Goal: Task Accomplishment & Management: Manage account settings

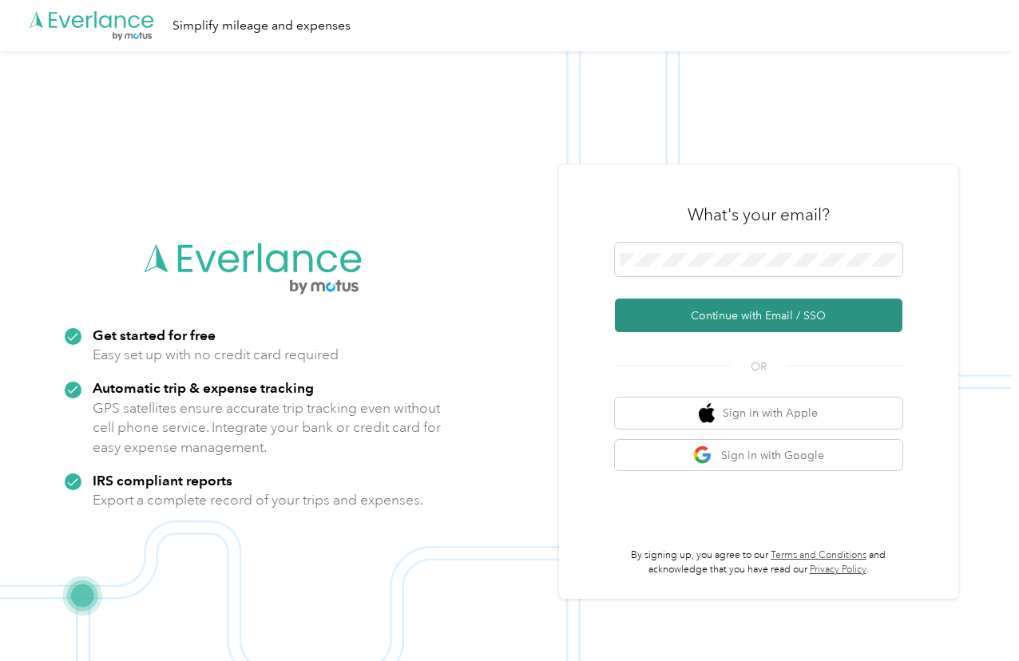
click at [689, 317] on button "Continue with Email / SSO" at bounding box center [758, 316] width 287 height 34
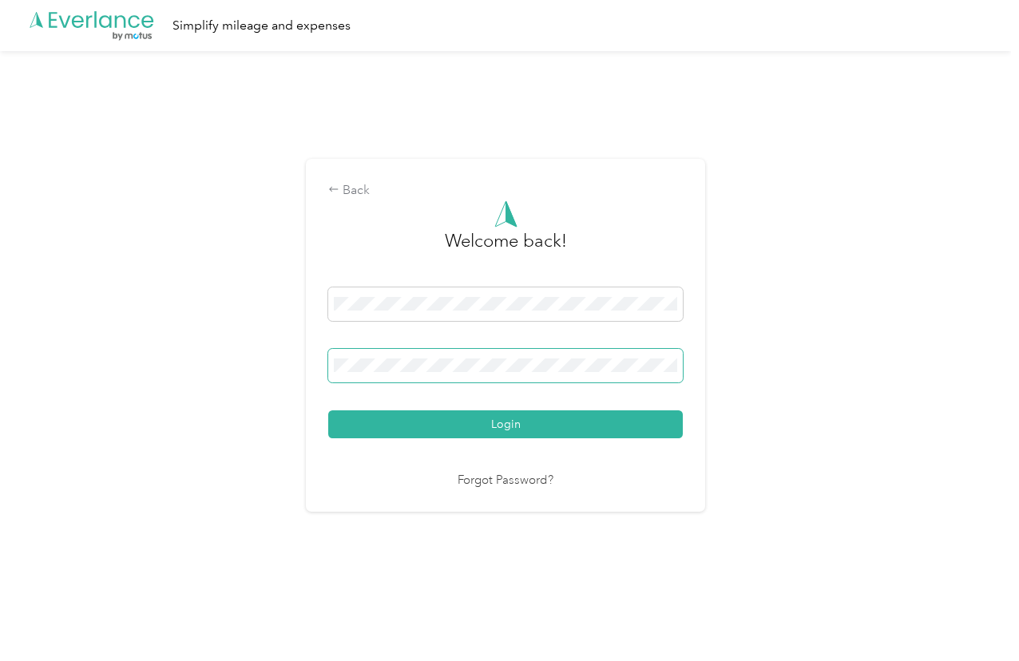
click at [364, 377] on span at bounding box center [505, 366] width 354 height 34
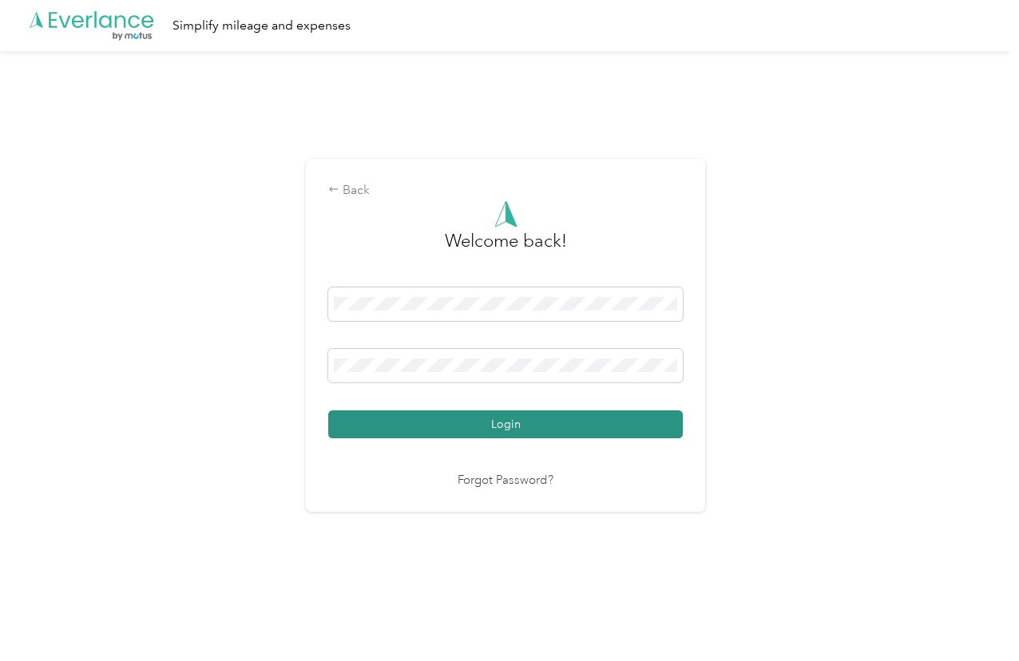
click at [381, 422] on button "Login" at bounding box center [505, 424] width 354 height 28
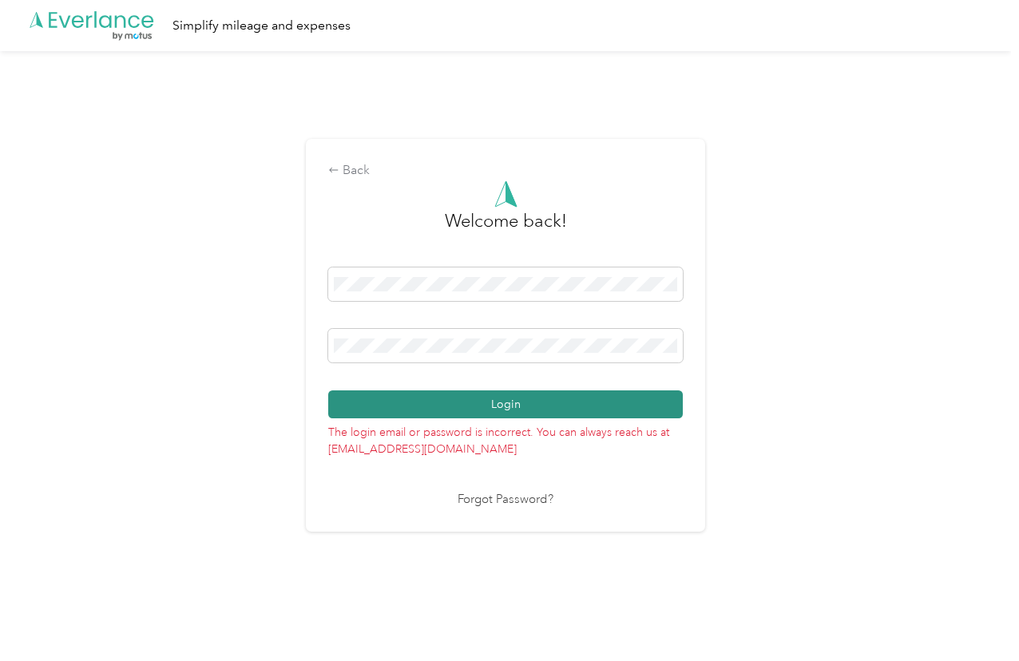
click at [501, 405] on button "Login" at bounding box center [505, 404] width 354 height 28
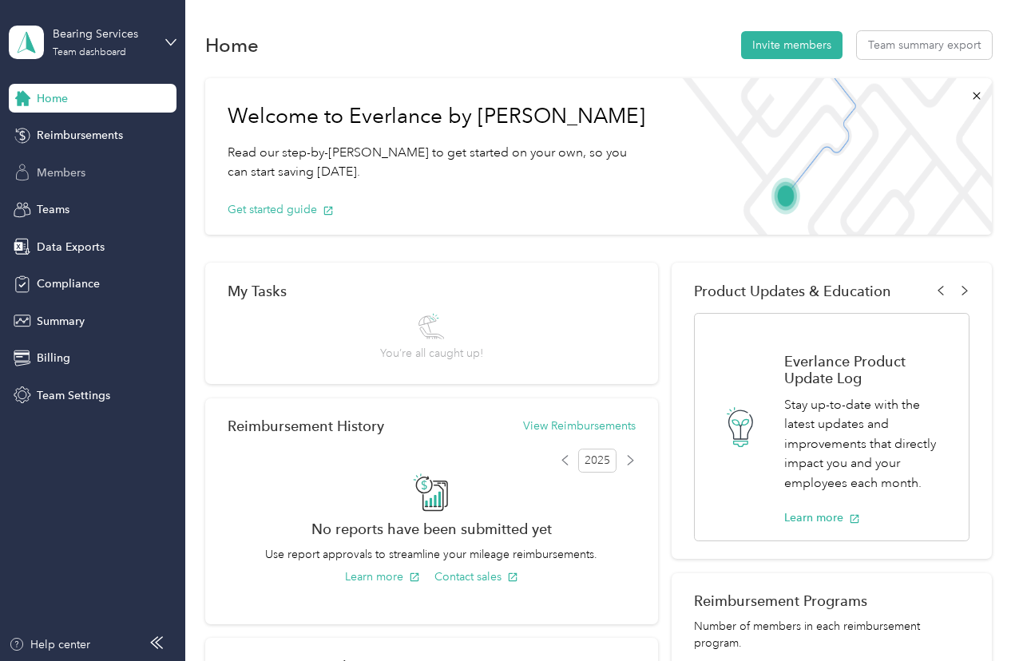
click at [63, 171] on span "Members" at bounding box center [61, 172] width 49 height 17
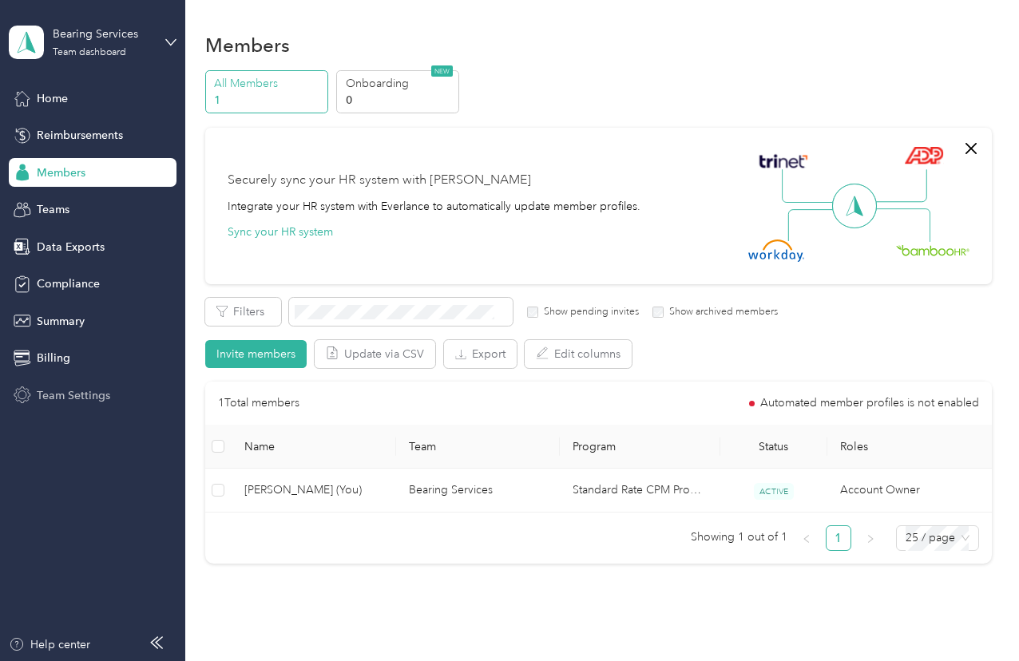
click at [35, 395] on div "Team Settings" at bounding box center [93, 395] width 168 height 29
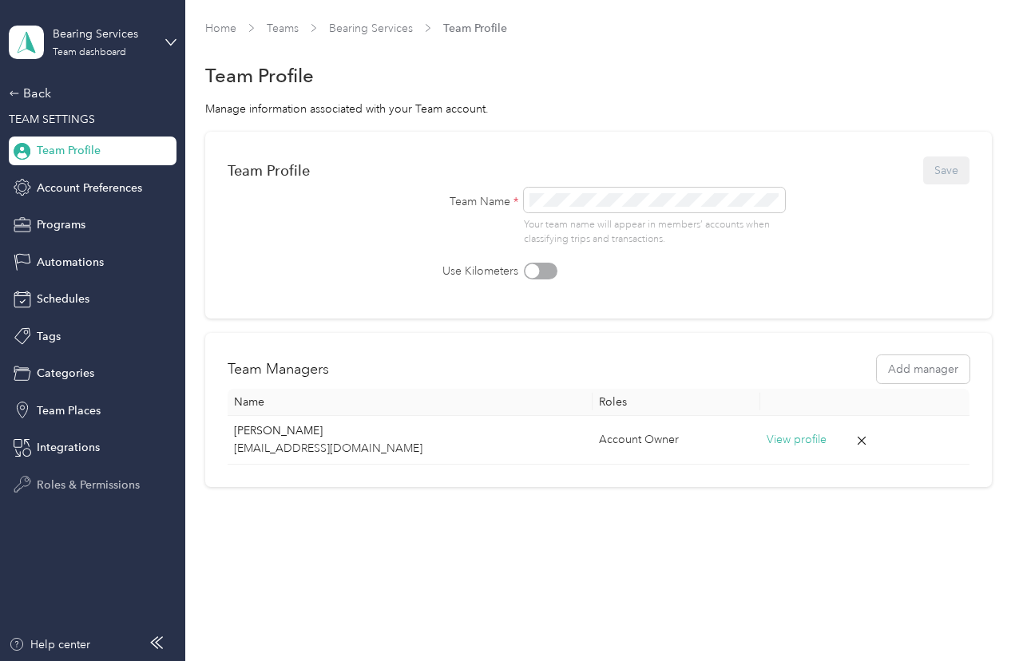
click at [41, 483] on span "Roles & Permissions" at bounding box center [88, 485] width 103 height 17
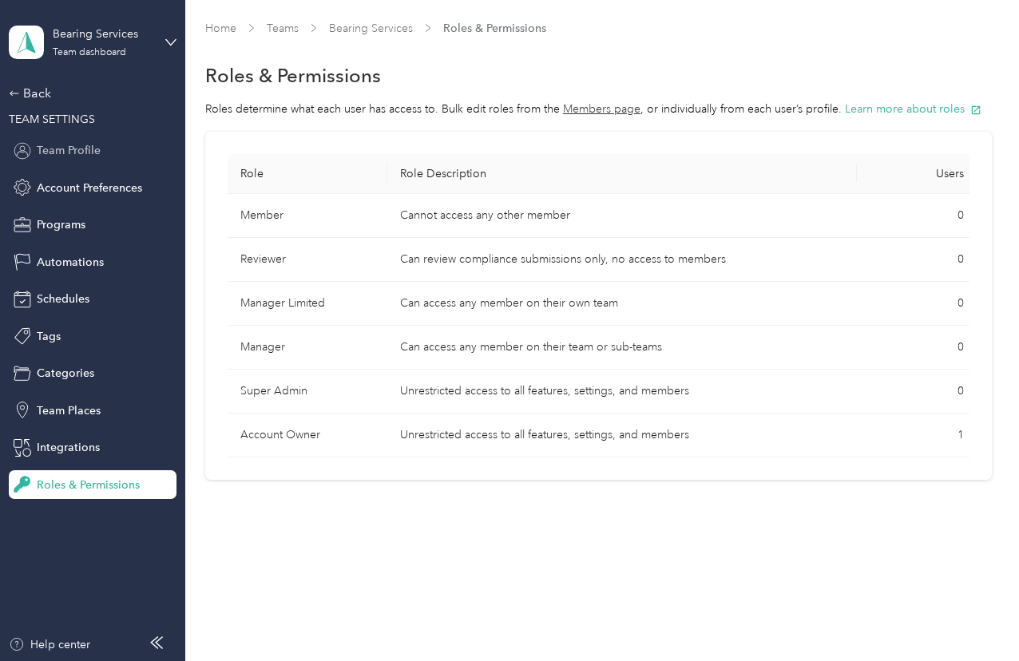
click at [80, 152] on span "Team Profile" at bounding box center [69, 150] width 64 height 17
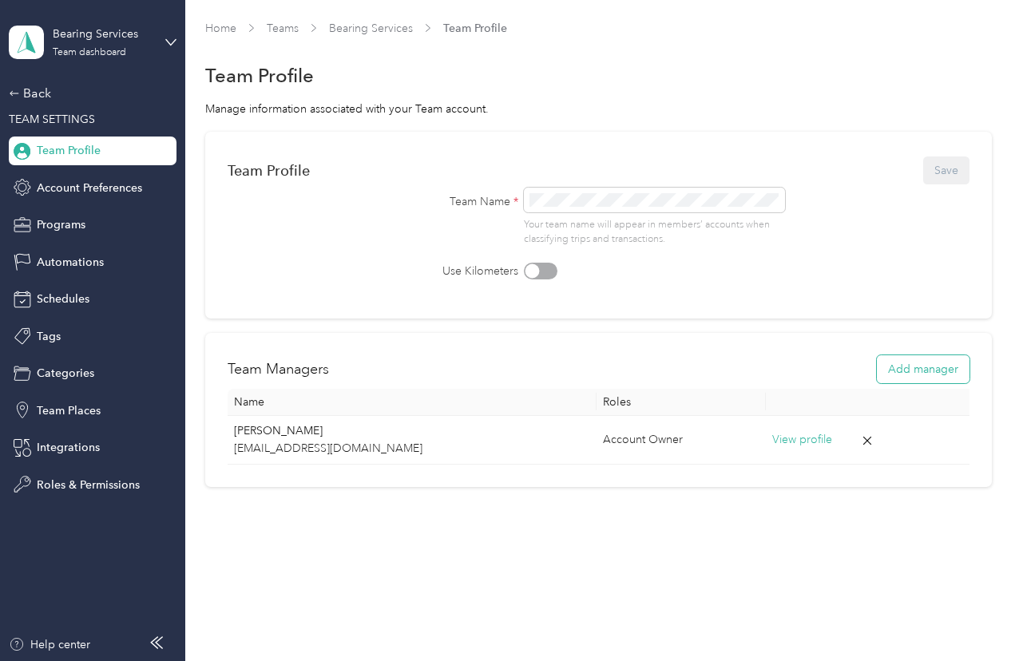
click at [925, 369] on button "Add manager" at bounding box center [923, 369] width 93 height 28
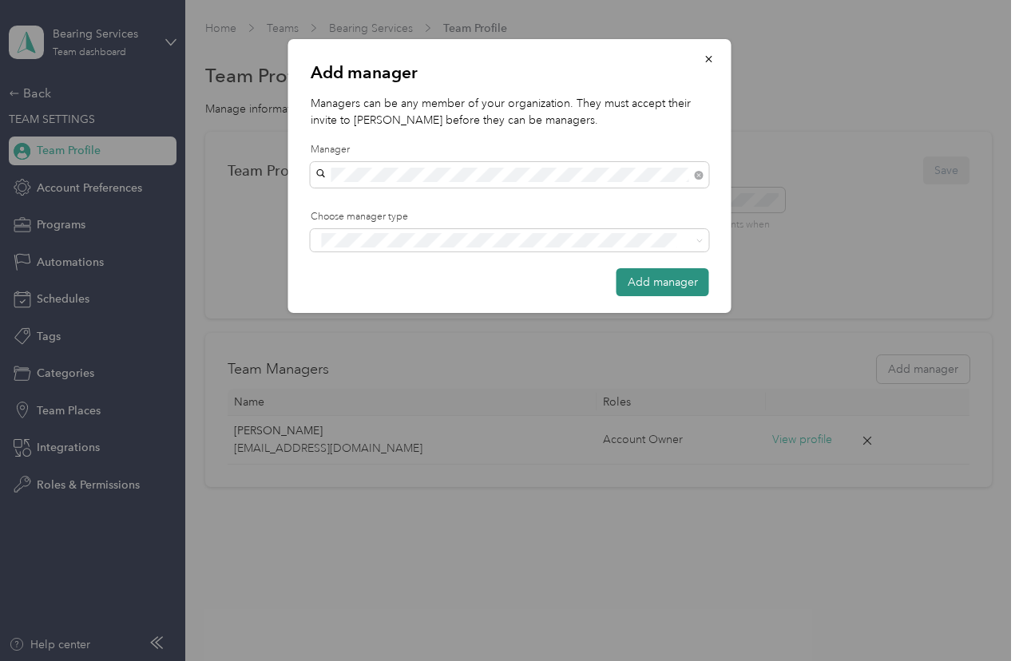
click at [649, 288] on button "Add manager" at bounding box center [662, 282] width 93 height 28
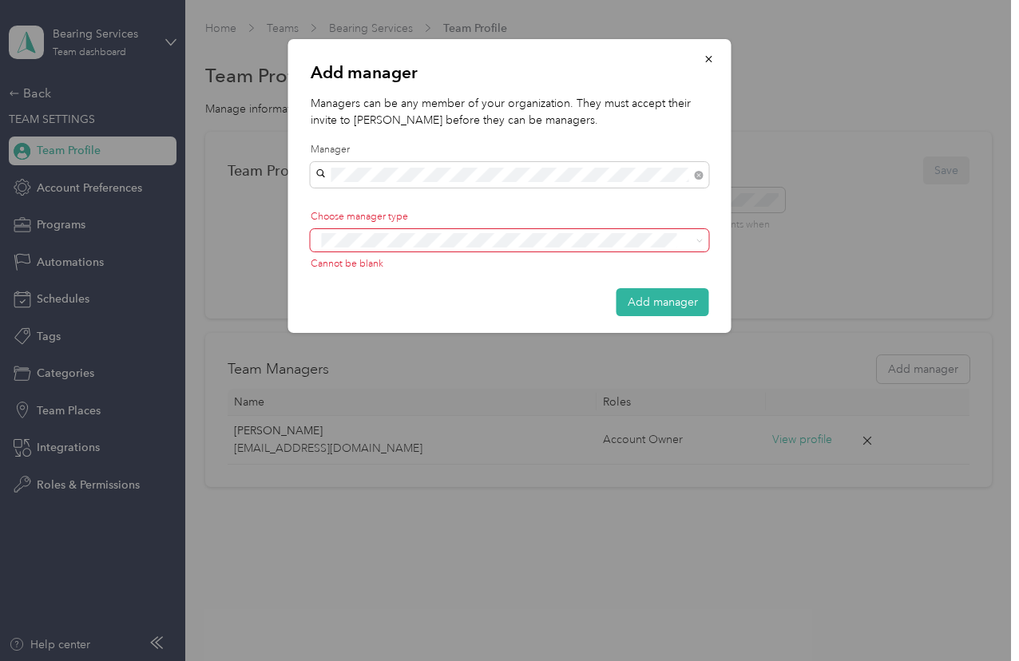
click at [475, 660] on div "Add manager Managers can be any member of your organization. They must accept t…" at bounding box center [505, 661] width 1011 height 0
click at [33, 378] on div at bounding box center [509, 330] width 1019 height 661
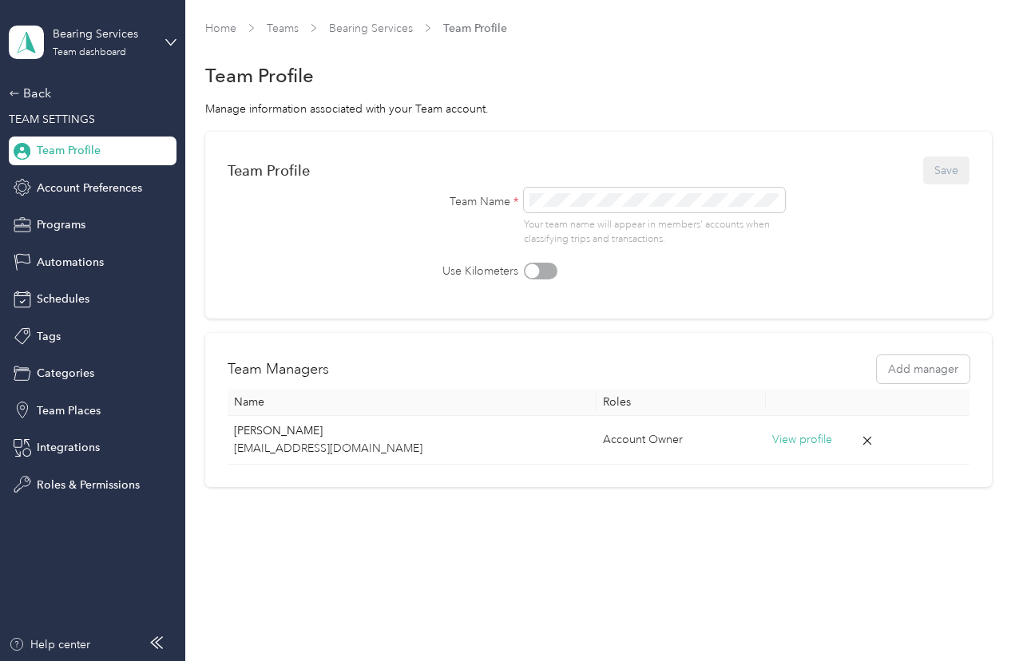
click at [33, 378] on div "Categories" at bounding box center [93, 373] width 168 height 29
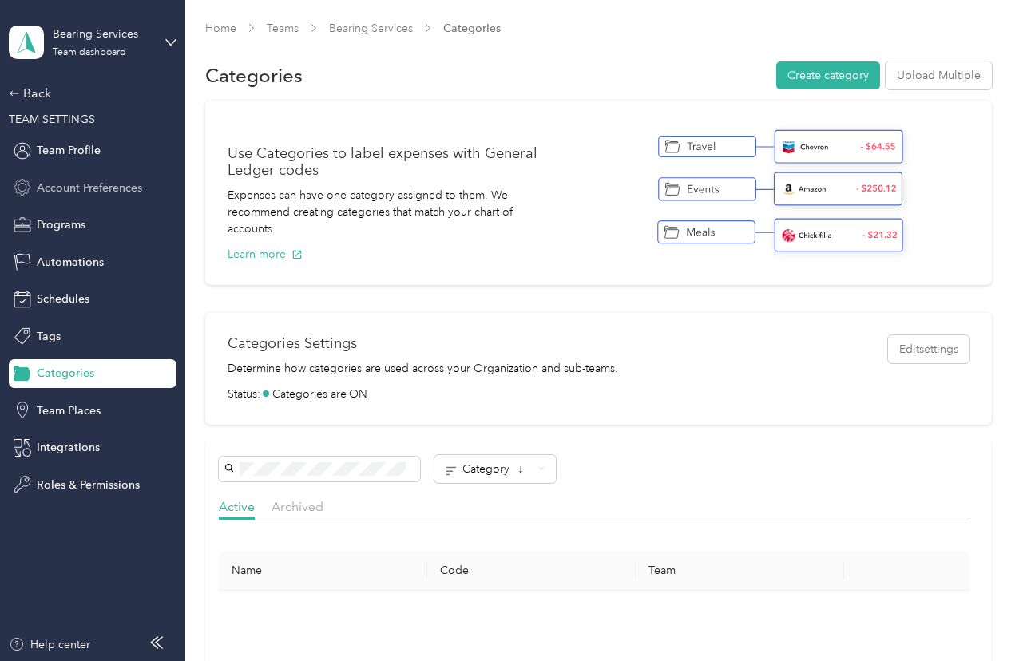
click at [98, 192] on span "Account Preferences" at bounding box center [89, 188] width 105 height 17
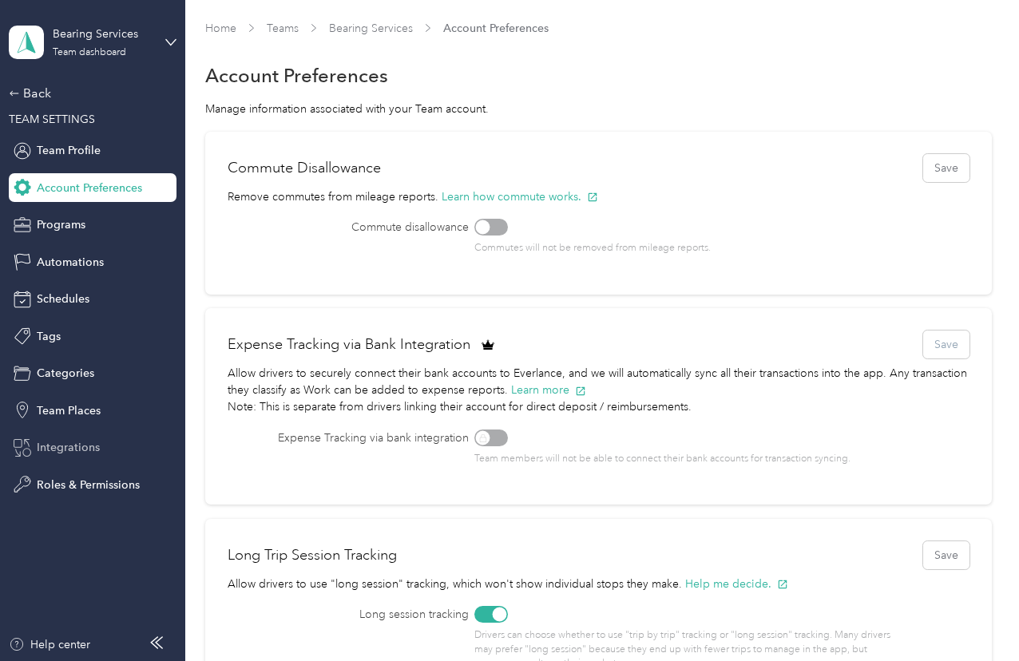
click at [77, 453] on span "Integrations" at bounding box center [68, 447] width 63 height 17
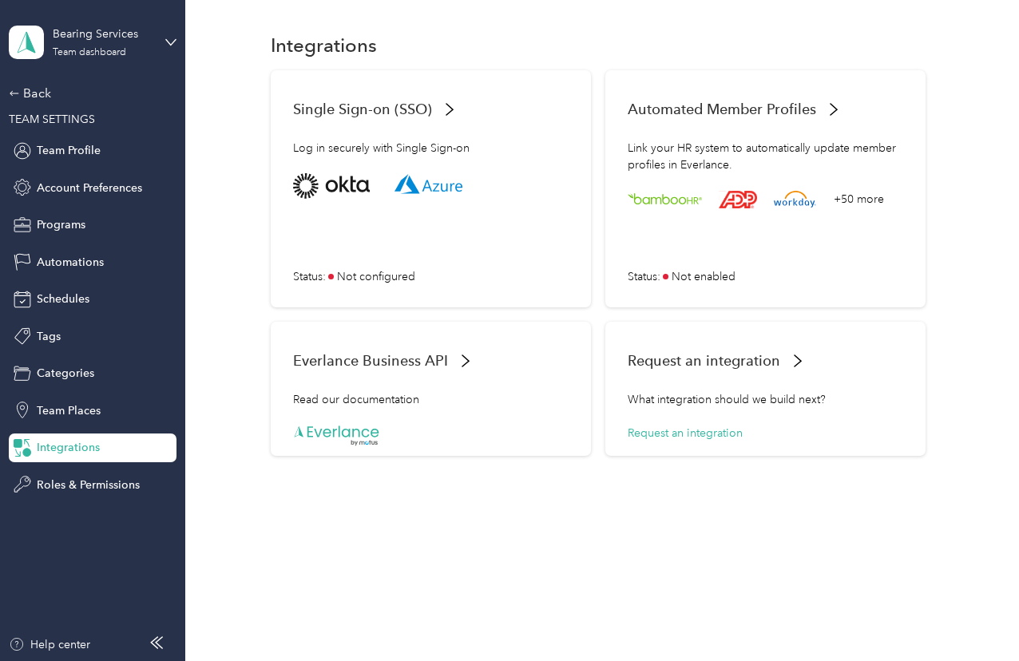
click at [90, 125] on span "TEAM SETTINGS" at bounding box center [52, 120] width 86 height 14
click at [69, 146] on span "Team Profile" at bounding box center [69, 150] width 64 height 17
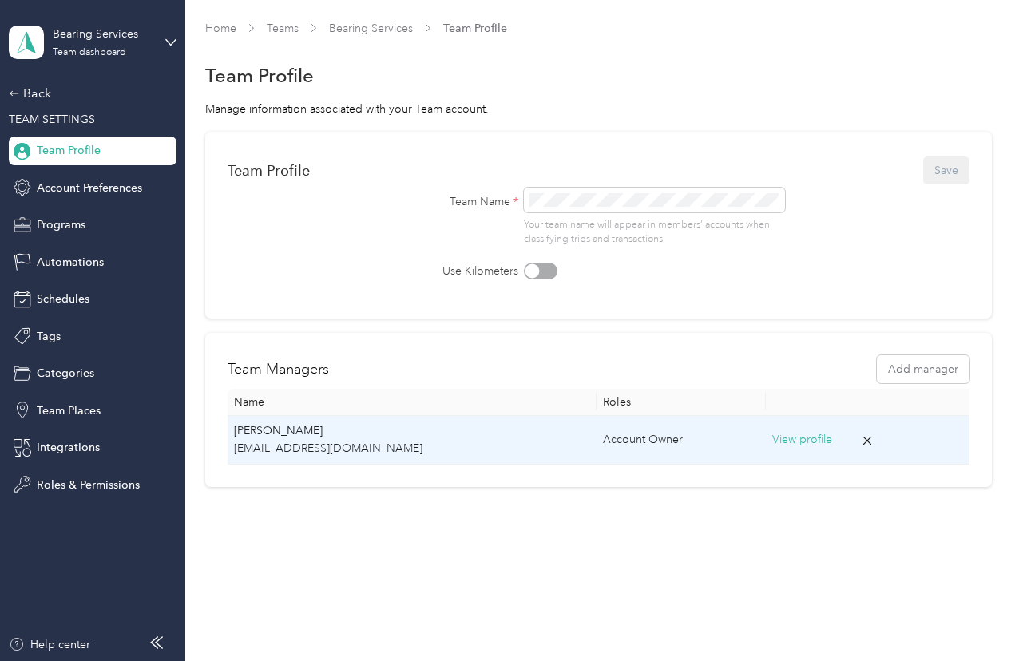
click at [781, 437] on button "View profile" at bounding box center [802, 440] width 60 height 18
